Goal: Task Accomplishment & Management: Complete application form

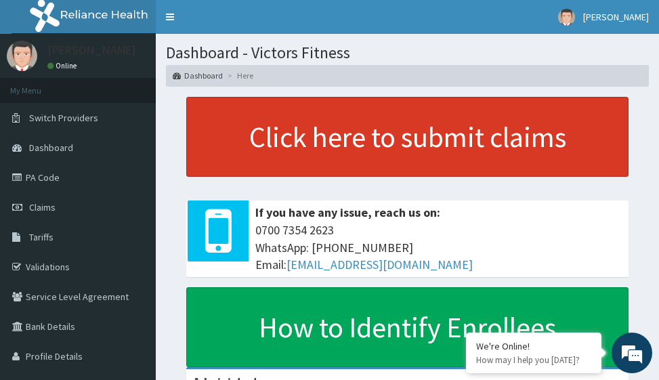
click at [438, 142] on link "Click here to submit claims" at bounding box center [407, 137] width 442 height 80
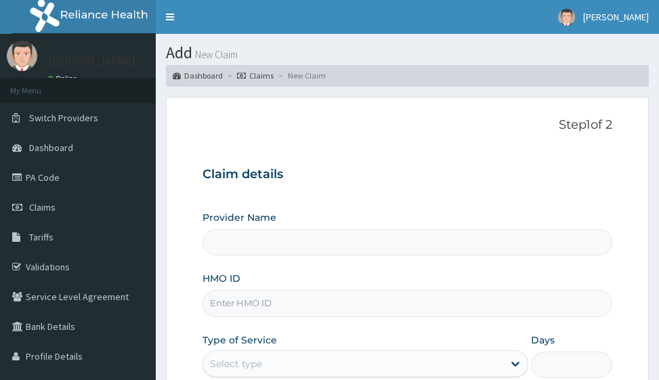
type input "Victors Fitness"
type input "1"
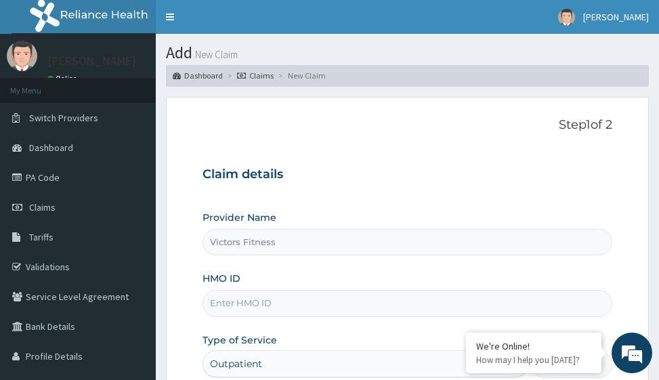
click at [245, 301] on input "HMO ID" at bounding box center [407, 303] width 409 height 26
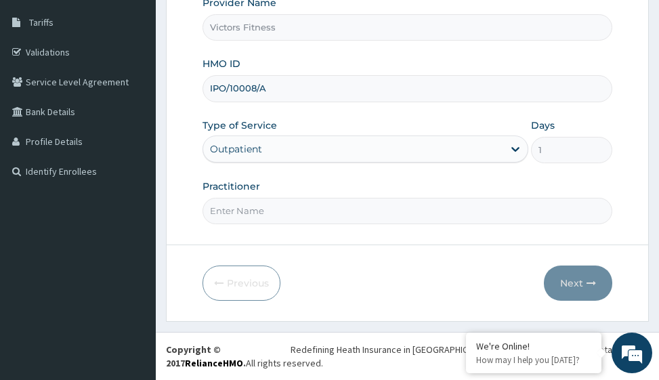
type input "IPO/10008/A"
click at [221, 218] on input "Practitioner" at bounding box center [407, 211] width 409 height 26
type input "GYM"
click at [579, 280] on button "Next" at bounding box center [578, 283] width 68 height 35
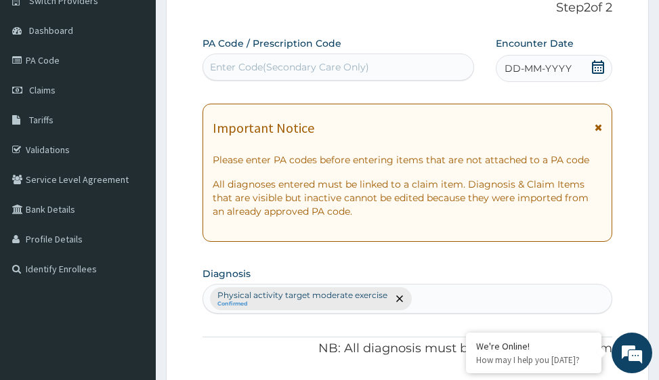
scroll to position [0, 0]
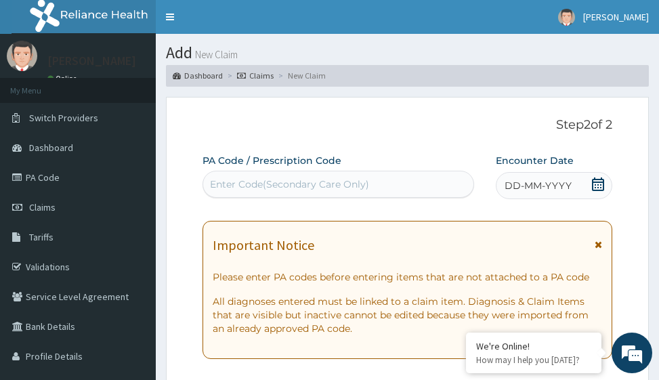
click at [524, 192] on span "DD-MM-YYYY" at bounding box center [538, 186] width 67 height 14
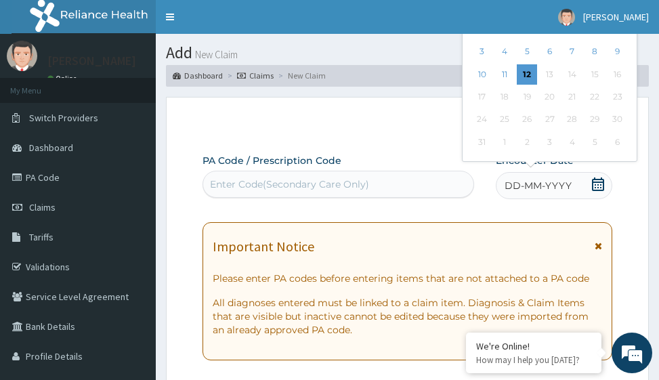
click at [523, 189] on span "DD-MM-YYYY" at bounding box center [538, 186] width 67 height 14
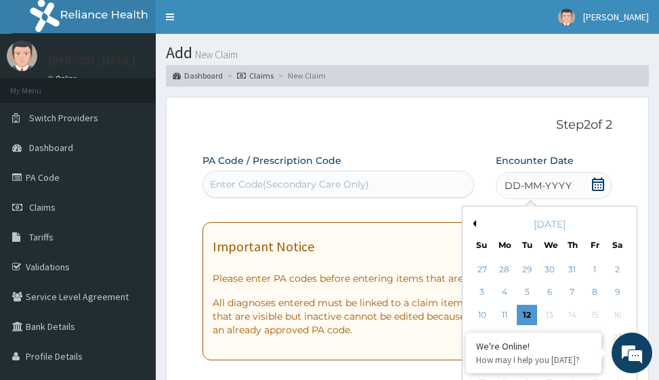
scroll to position [136, 0]
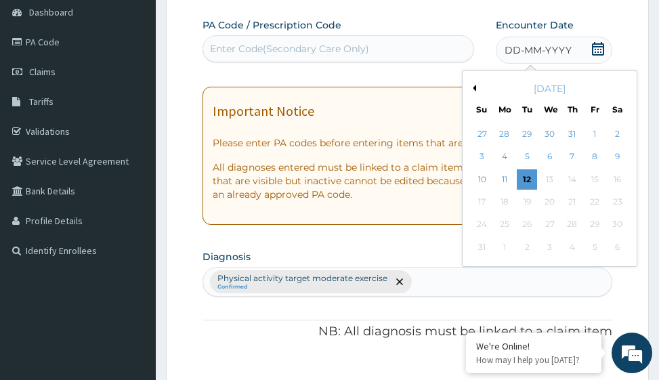
click at [472, 87] on button "Previous Month" at bounding box center [473, 88] width 7 height 7
click at [623, 181] on div "21" at bounding box center [618, 179] width 20 height 20
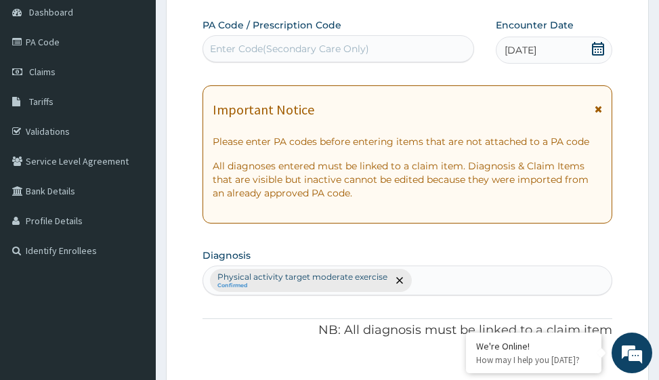
click at [364, 47] on div "Enter Code(Secondary Care Only)" at bounding box center [289, 49] width 159 height 14
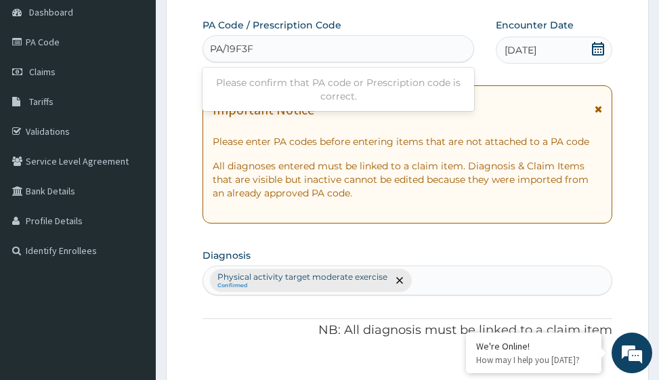
type input "PA/19F3F1"
